Goal: Information Seeking & Learning: Learn about a topic

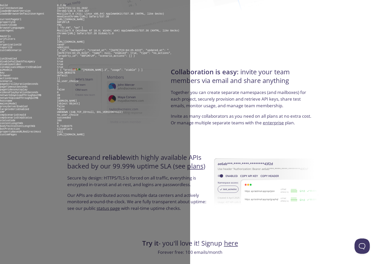
scroll to position [902, 0]
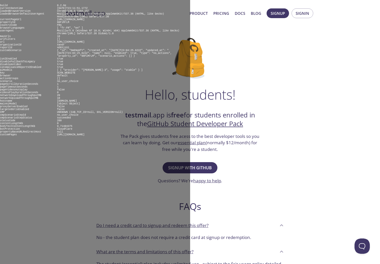
scroll to position [147, 0]
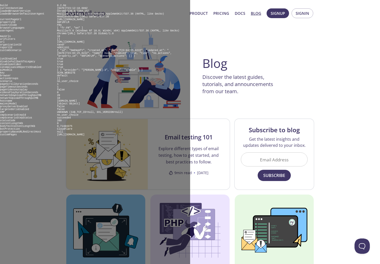
scroll to position [270, 0]
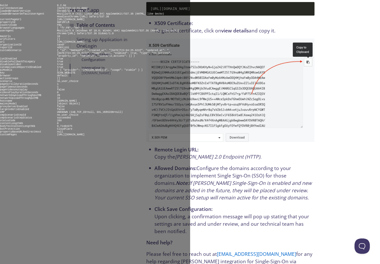
scroll to position [1640, 0]
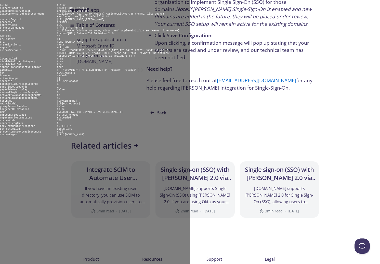
scroll to position [1098, 0]
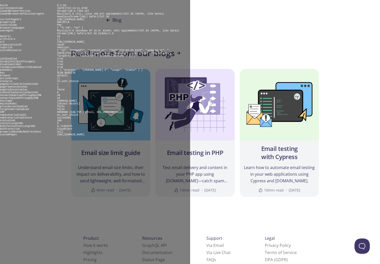
scroll to position [472, 0]
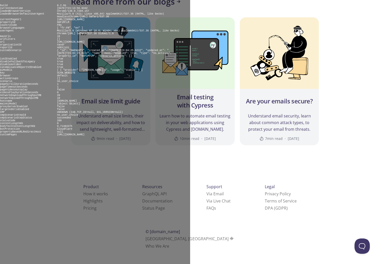
scroll to position [5214, 0]
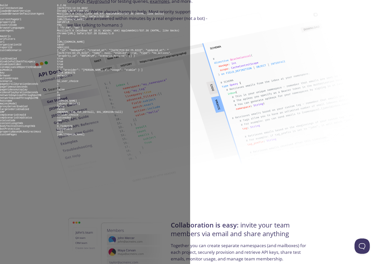
scroll to position [902, 0]
